Goal: Find specific page/section: Find specific page/section

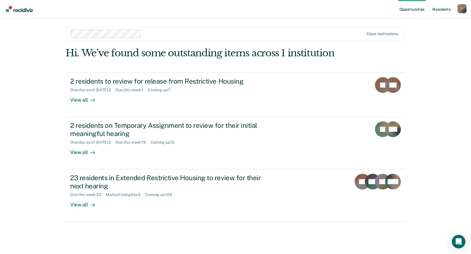
click at [436, 8] on link "Resident s" at bounding box center [441, 9] width 21 height 18
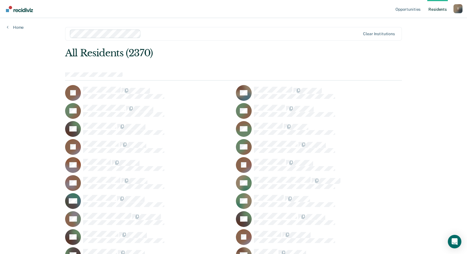
scroll to position [3496, 0]
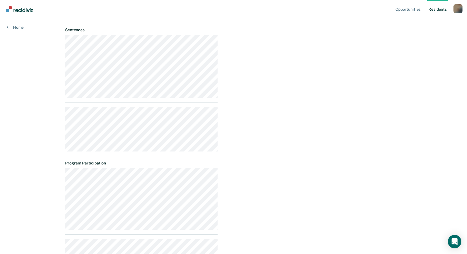
scroll to position [225, 0]
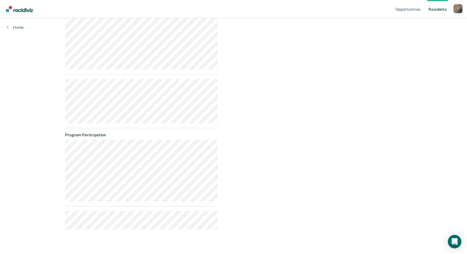
click at [250, 119] on div "Opportunities Temporary Assignment Almost eligible Requirements validated by OM…" at bounding box center [312, 30] width 180 height 407
